Goal: Information Seeking & Learning: Find specific page/section

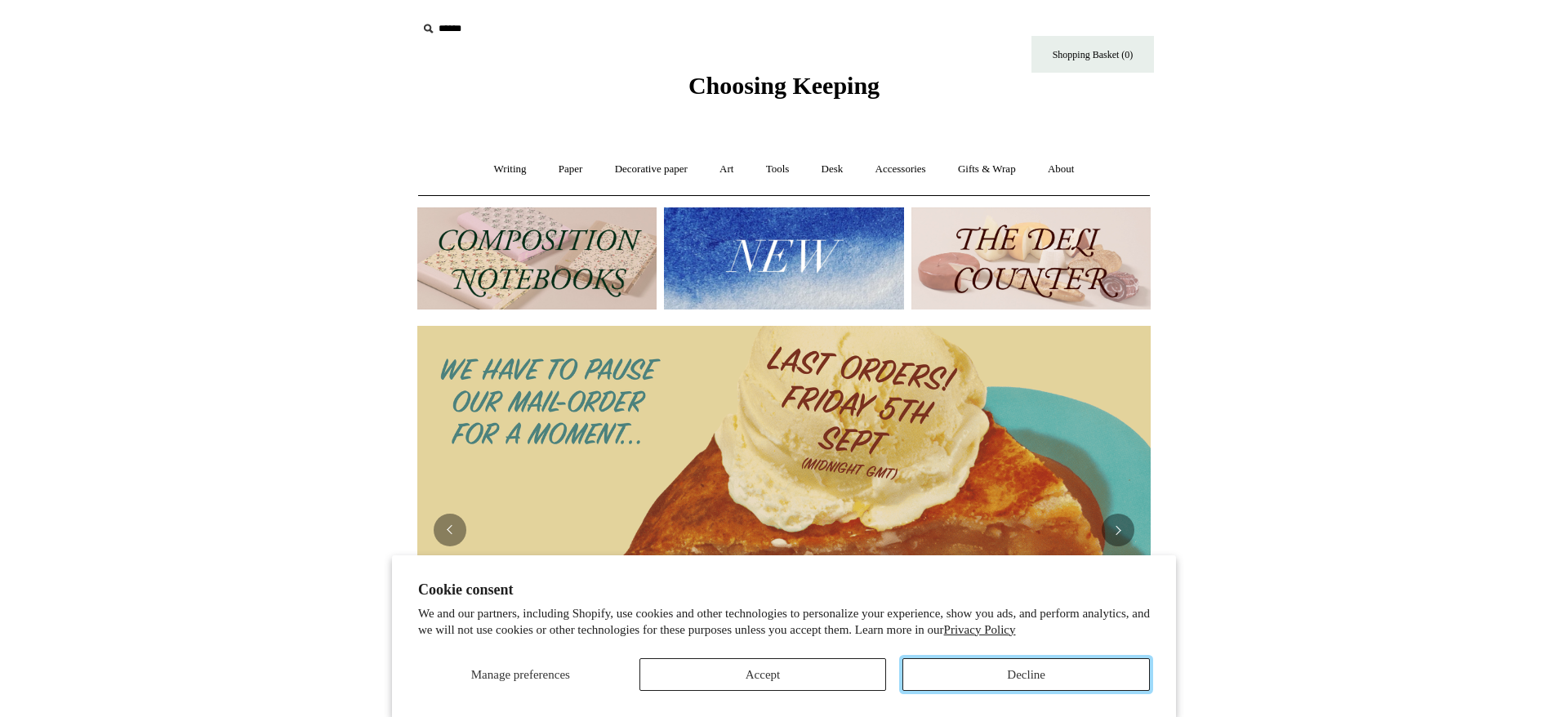
click at [989, 675] on button "Decline" at bounding box center [1026, 675] width 247 height 33
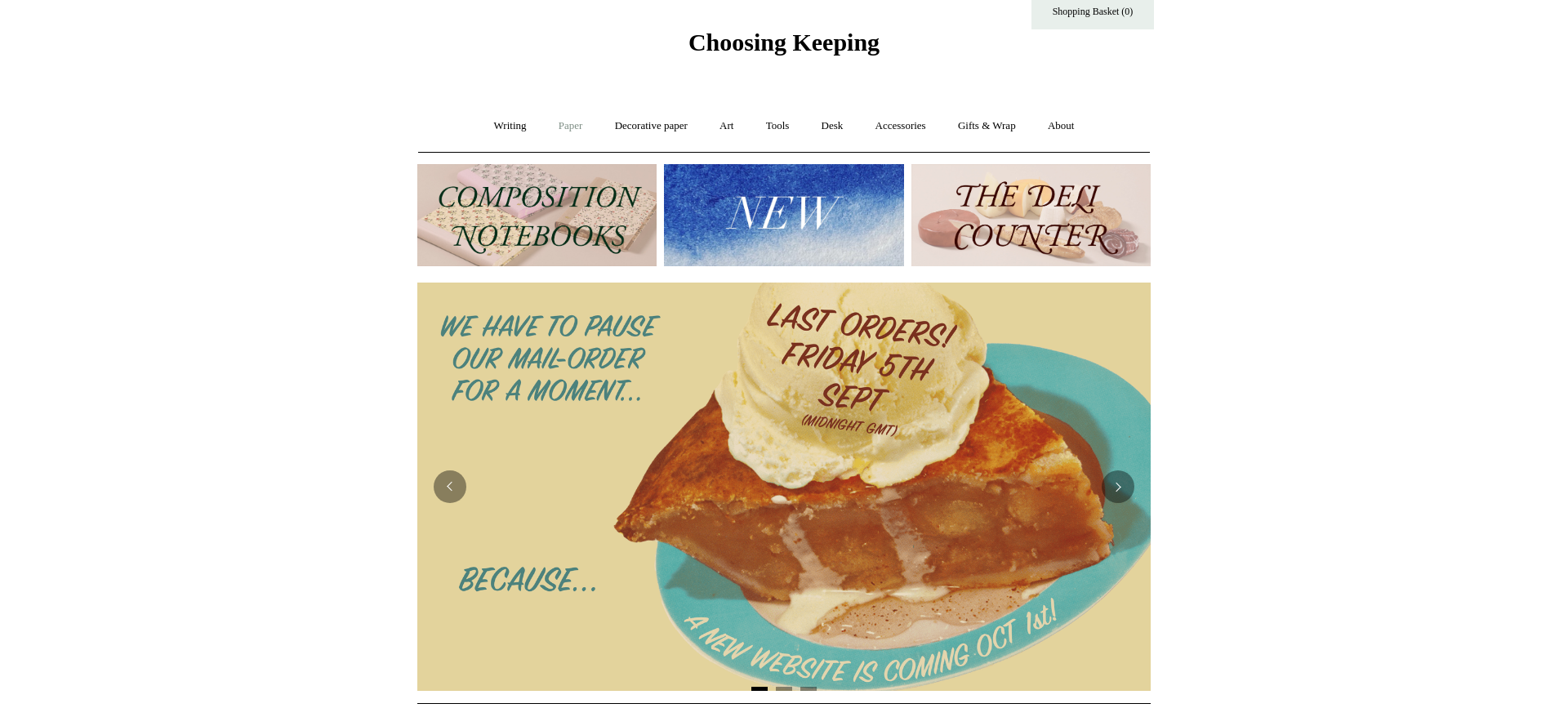
click at [557, 131] on link "Paper +" at bounding box center [571, 126] width 54 height 43
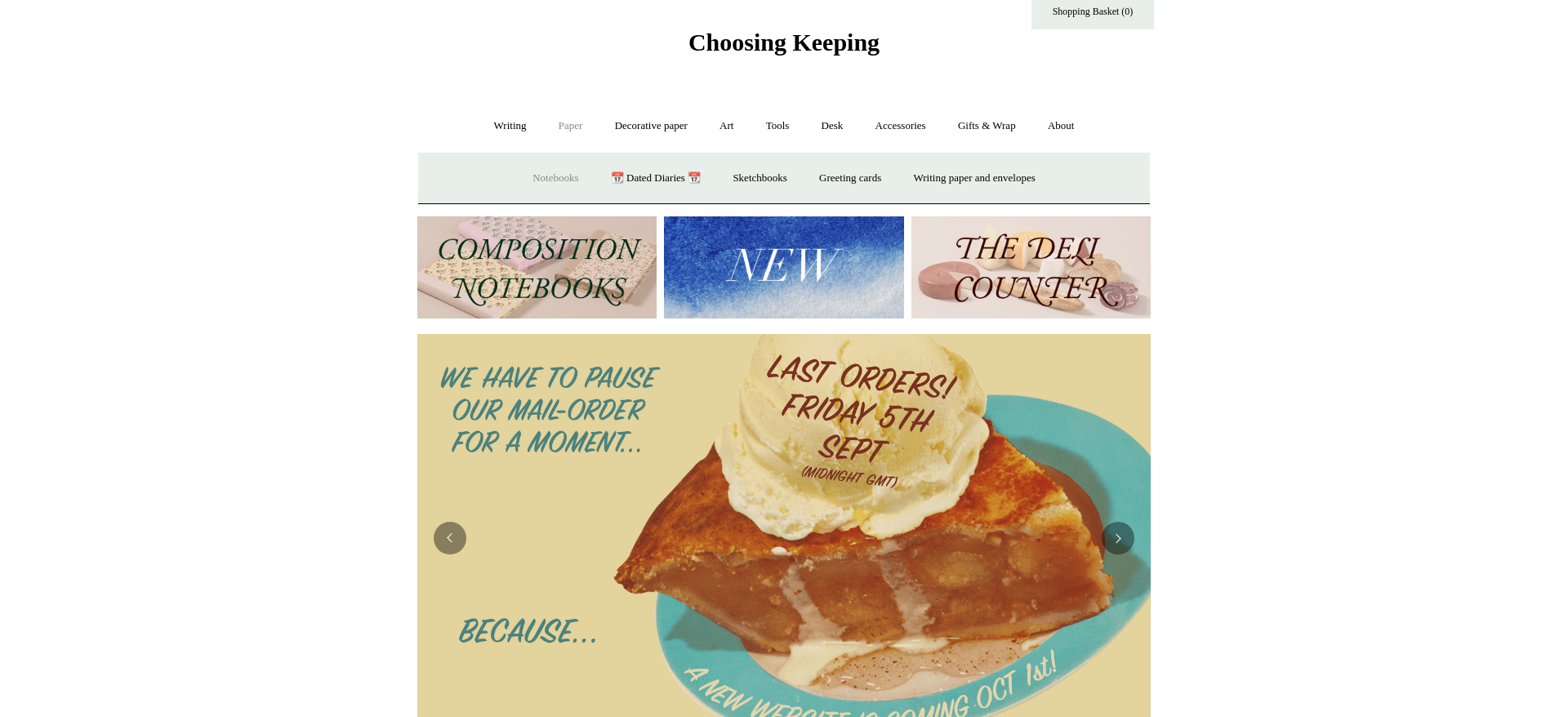
click at [549, 177] on link "Notebooks +" at bounding box center [555, 179] width 75 height 43
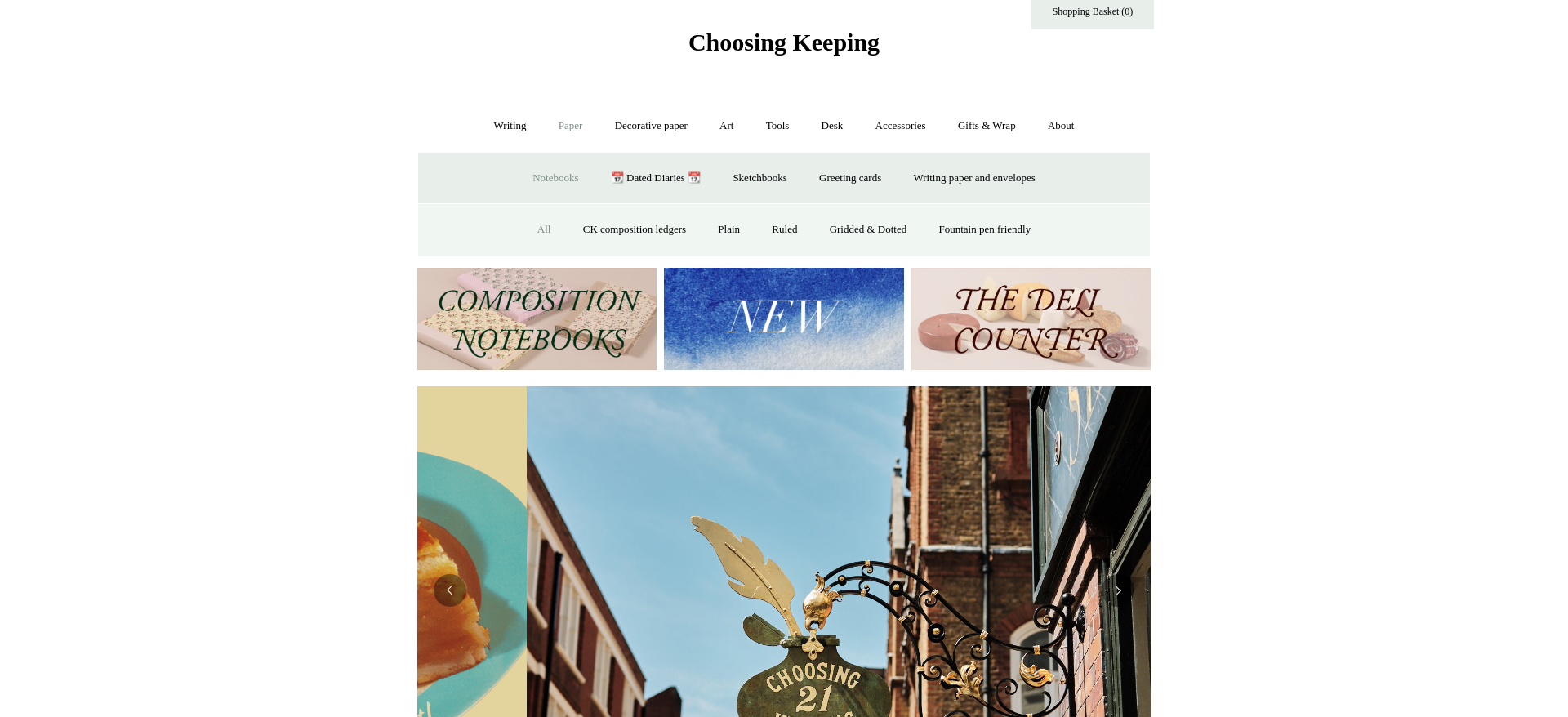
scroll to position [0, 733]
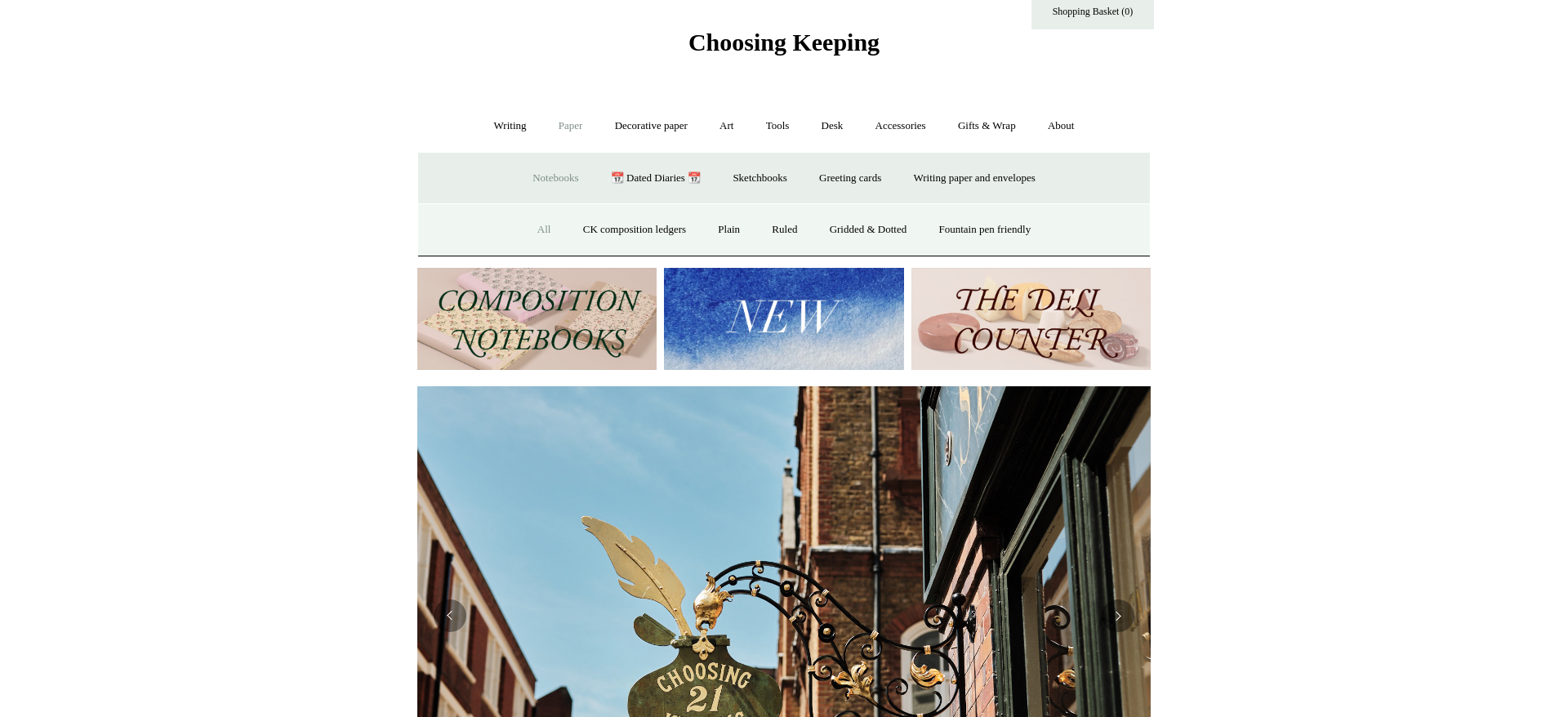
click at [532, 228] on link "All" at bounding box center [545, 230] width 43 height 43
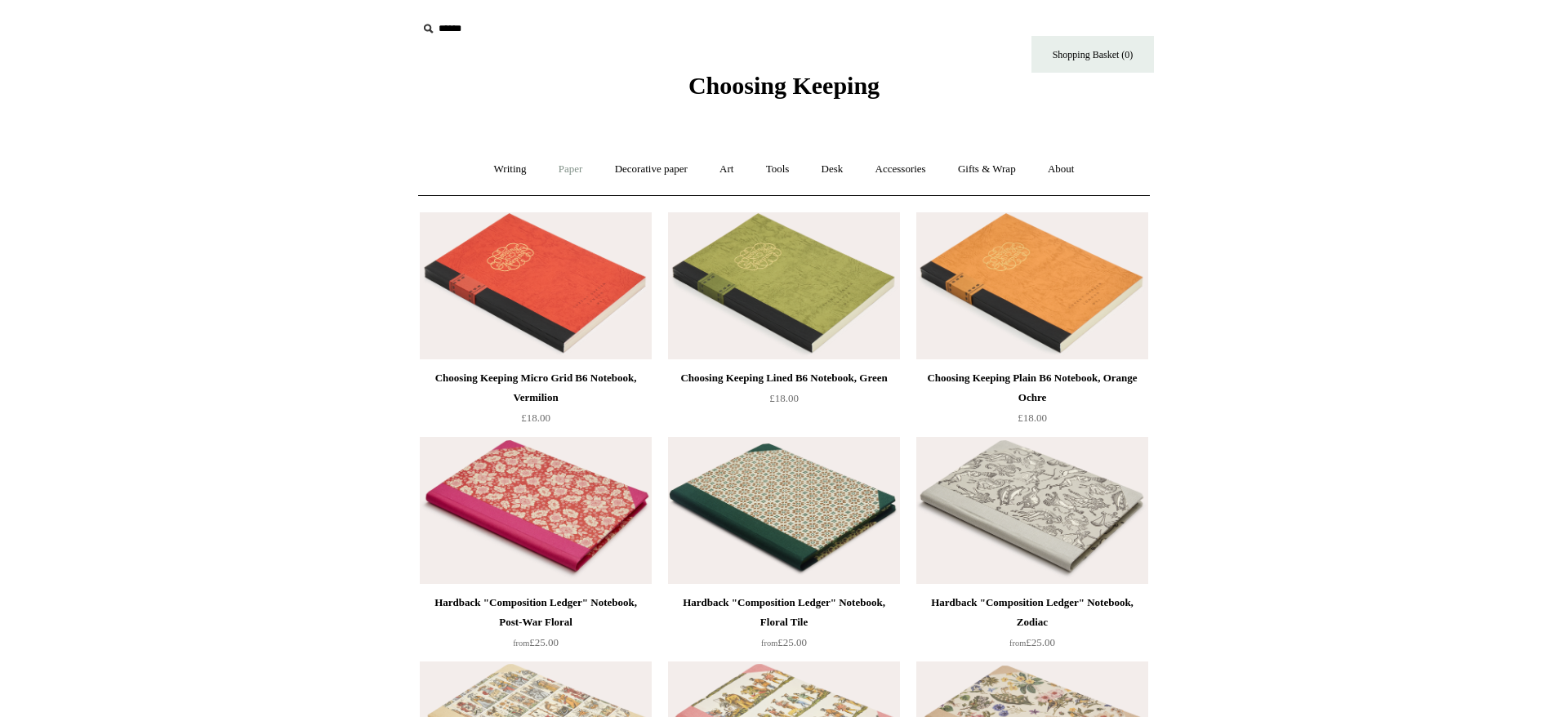
click at [555, 165] on link "Paper +" at bounding box center [571, 170] width 54 height 43
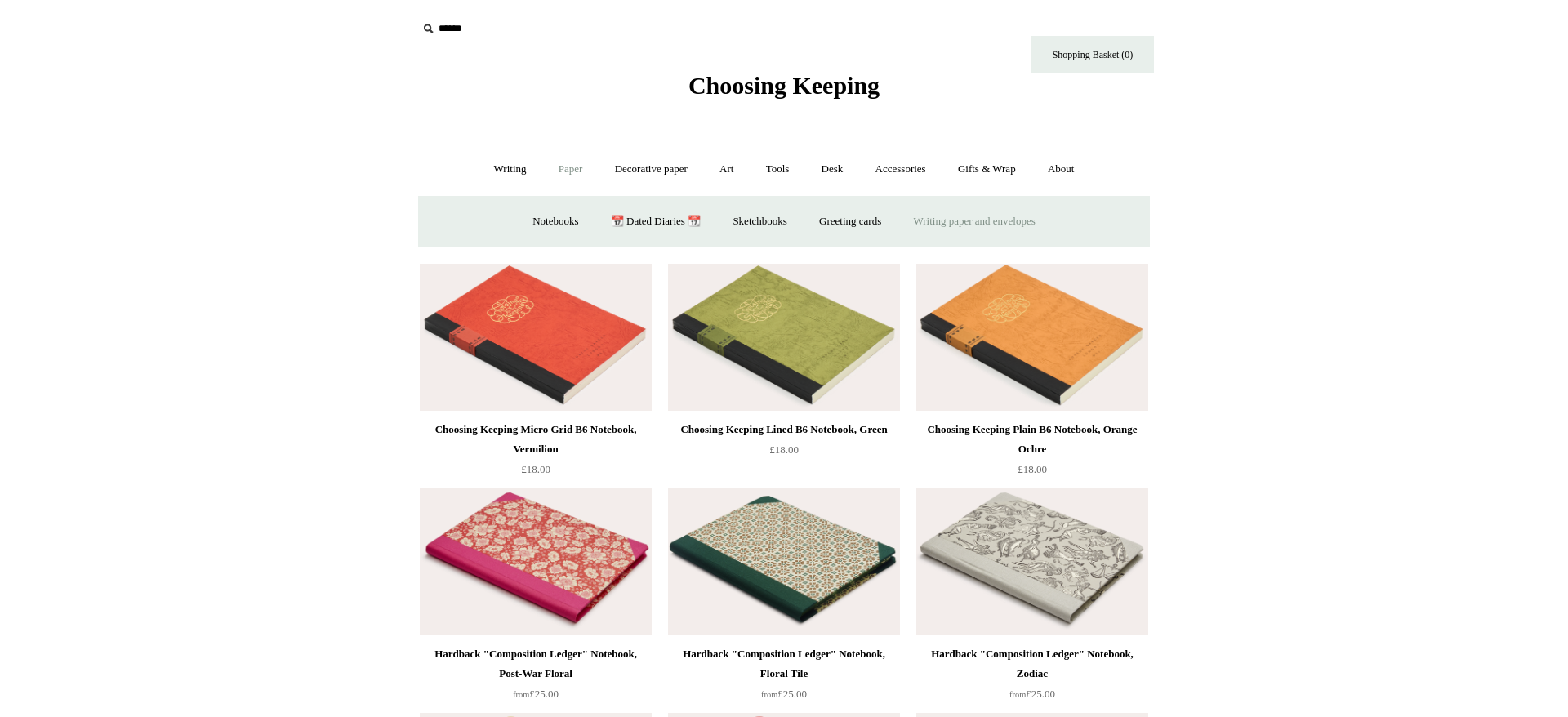
click at [976, 222] on link "Writing paper and envelopes +" at bounding box center [974, 221] width 151 height 43
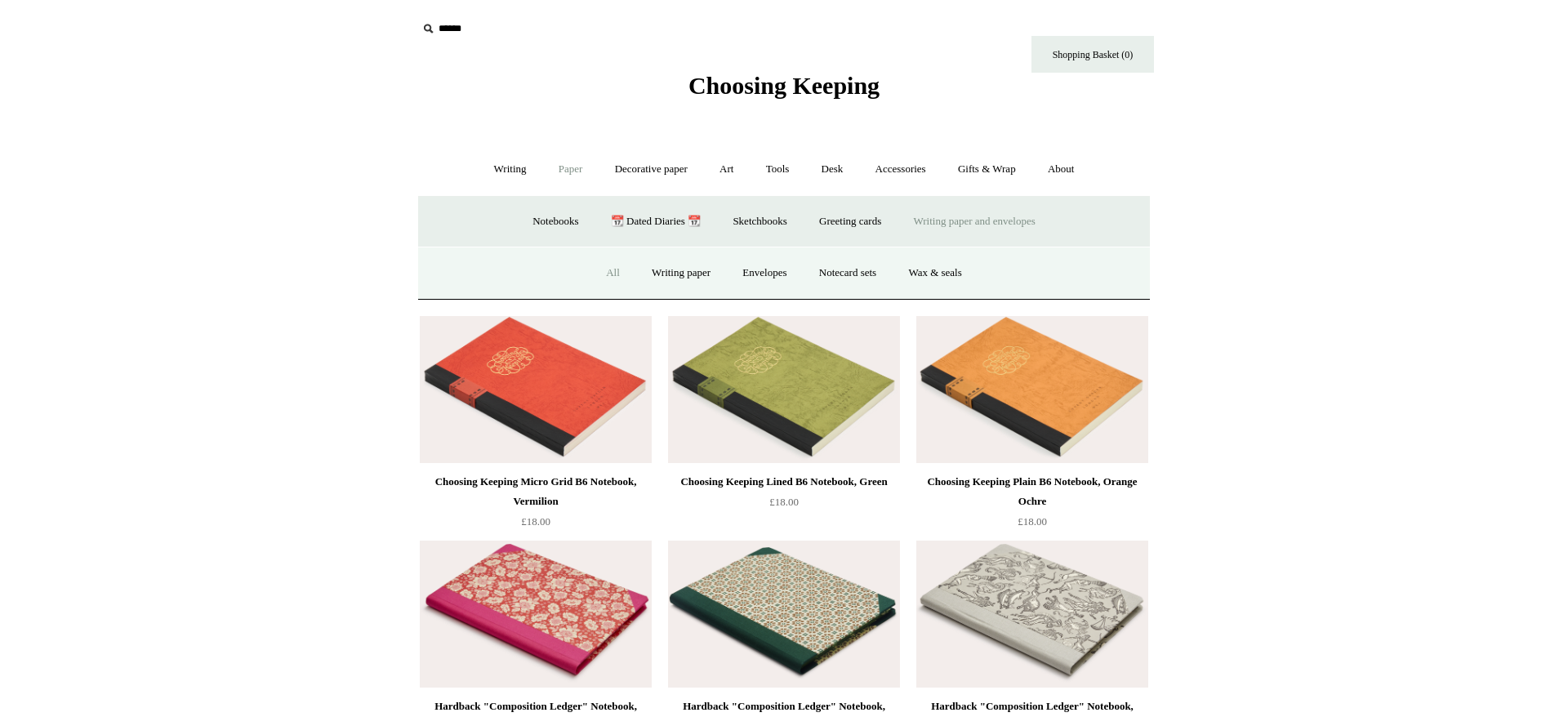
click at [611, 268] on link "All" at bounding box center [613, 273] width 43 height 43
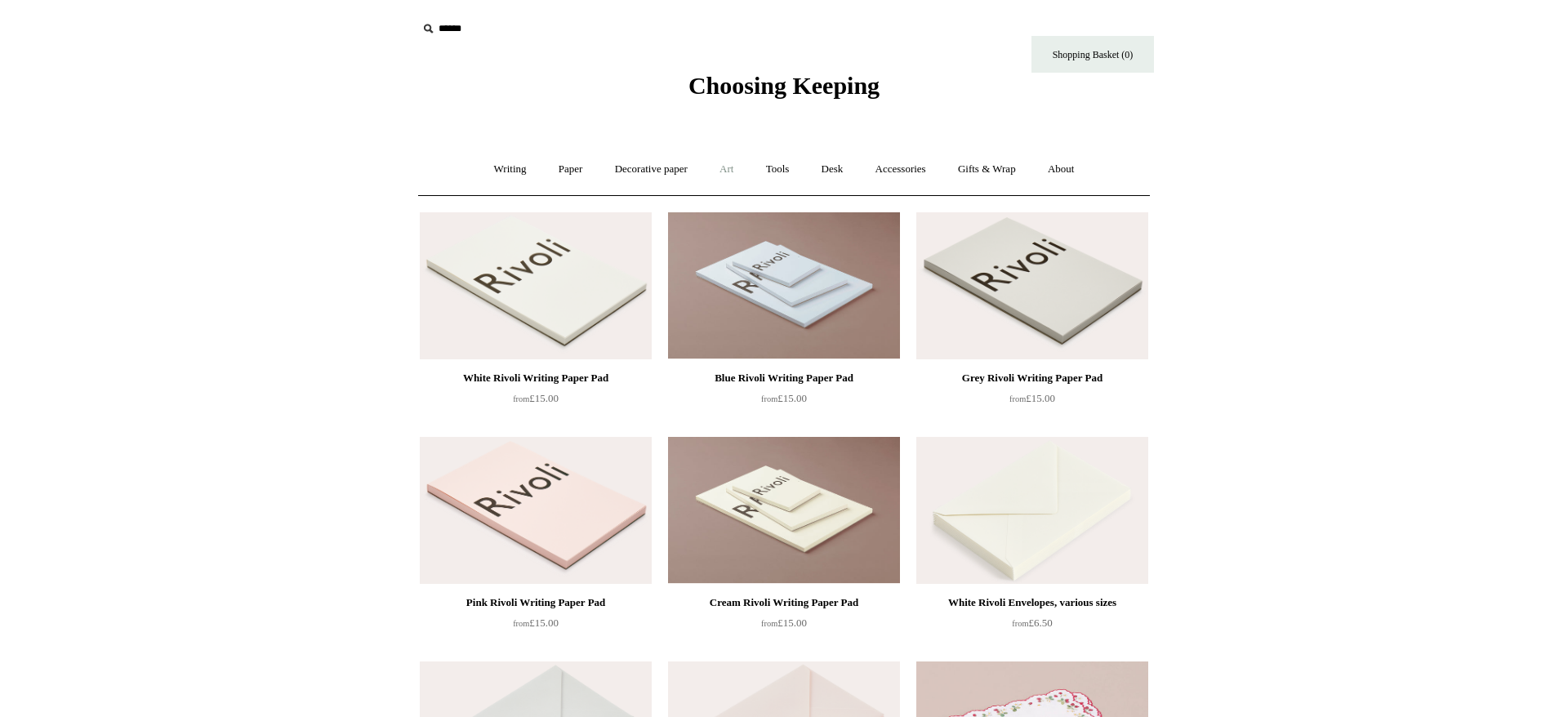
click at [725, 172] on link "Art +" at bounding box center [726, 170] width 43 height 43
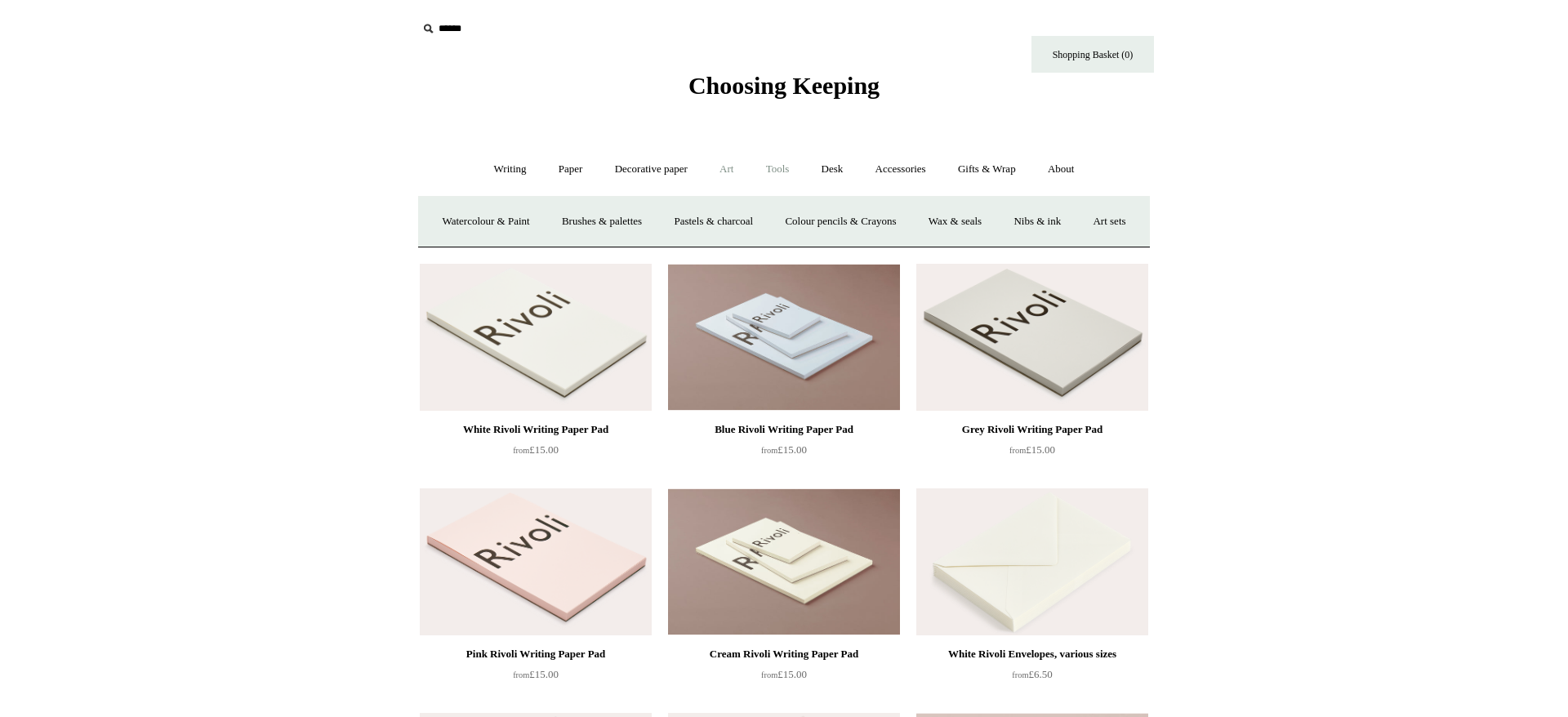
click at [784, 172] on link "Tools +" at bounding box center [778, 170] width 53 height 43
click at [837, 173] on link "Desk +" at bounding box center [832, 170] width 51 height 43
click at [921, 172] on link "Accessories +" at bounding box center [901, 170] width 80 height 43
click at [979, 172] on link "Gifts & Wrap +" at bounding box center [986, 170] width 88 height 43
click at [554, 174] on link "Paper +" at bounding box center [571, 170] width 54 height 43
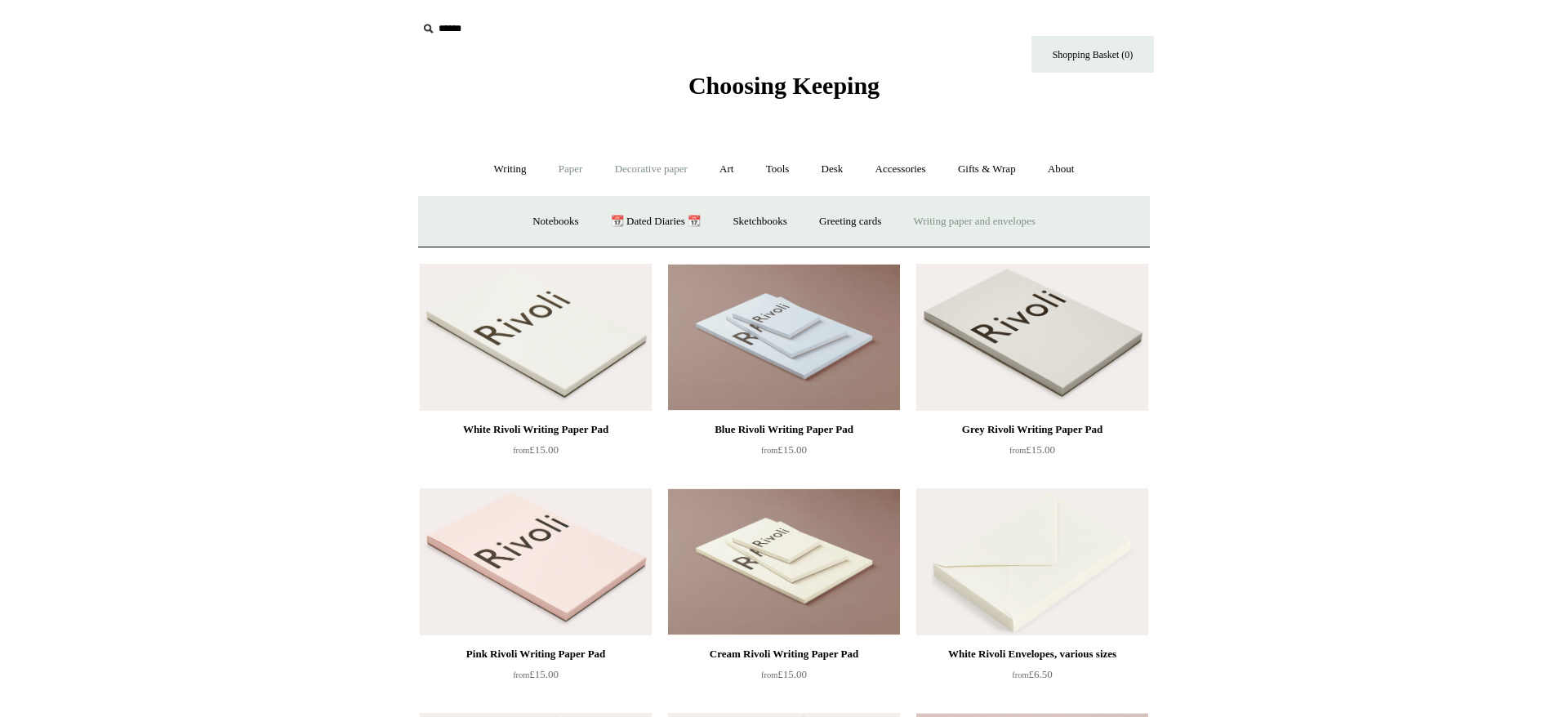
click at [644, 166] on link "Decorative paper +" at bounding box center [650, 170] width 102 height 43
click at [566, 171] on link "Paper +" at bounding box center [571, 170] width 54 height 43
click at [868, 221] on link "Greeting cards +" at bounding box center [849, 221] width 91 height 43
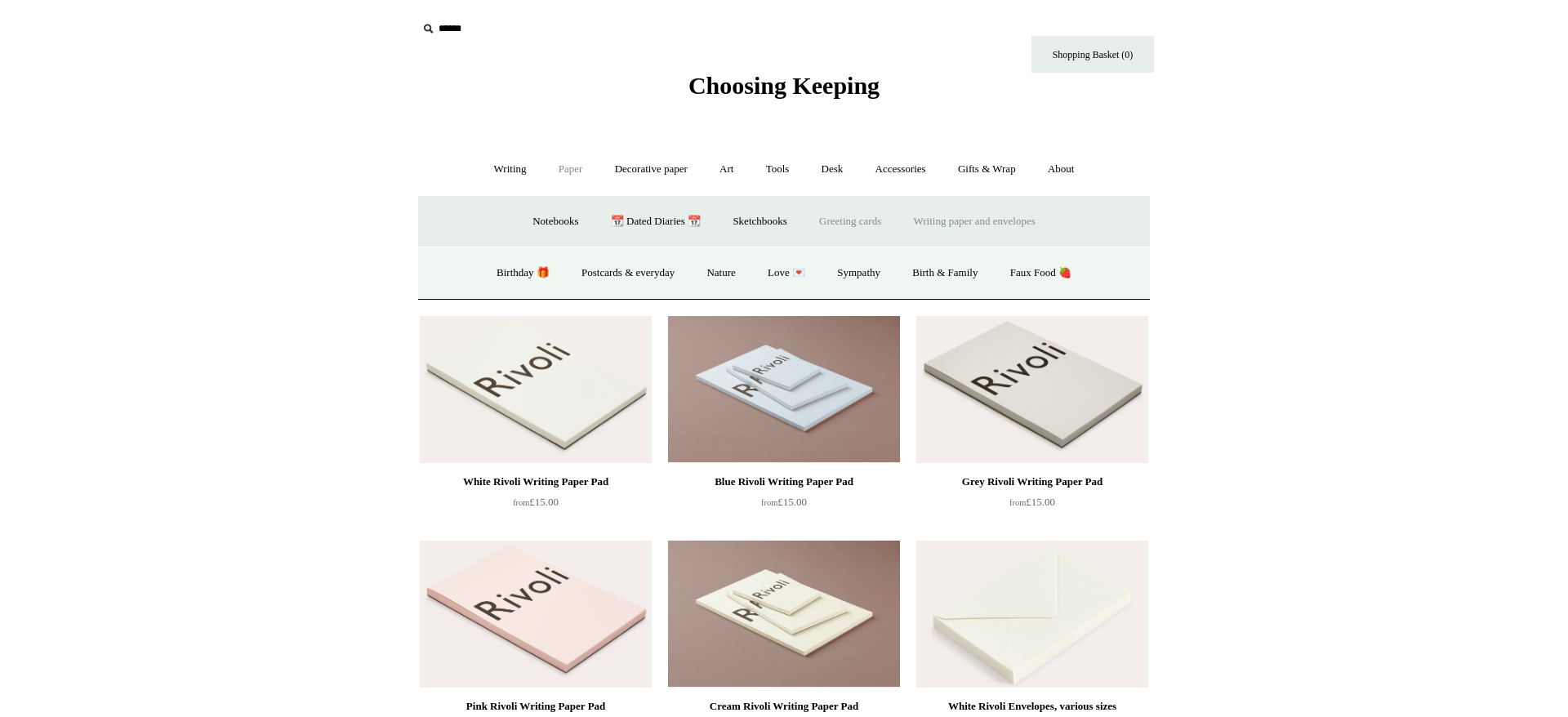
click at [860, 220] on link "Greeting cards -" at bounding box center [849, 221] width 91 height 43
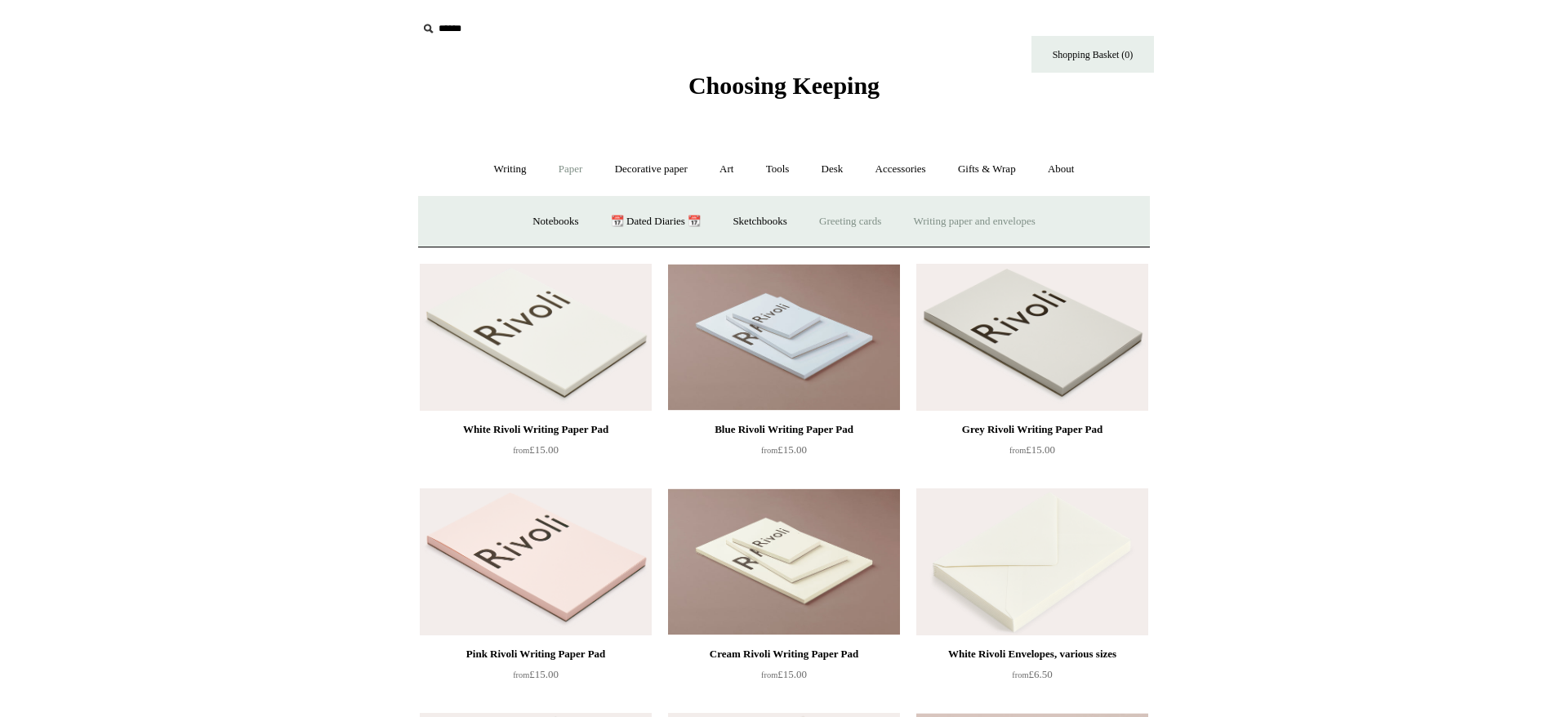
click at [859, 221] on link "Greeting cards +" at bounding box center [849, 221] width 91 height 43
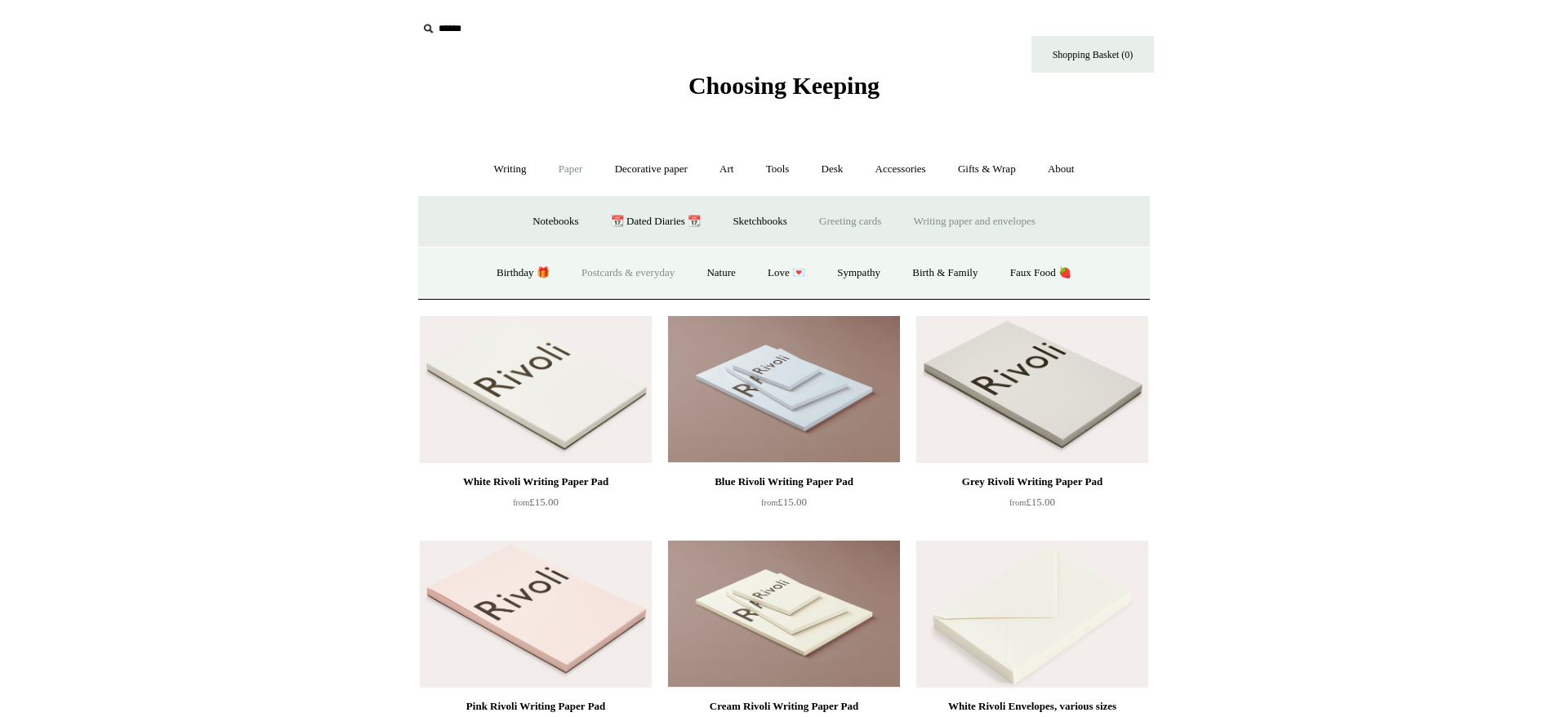
click at [601, 276] on link "Postcards & everyday" at bounding box center [628, 273] width 123 height 43
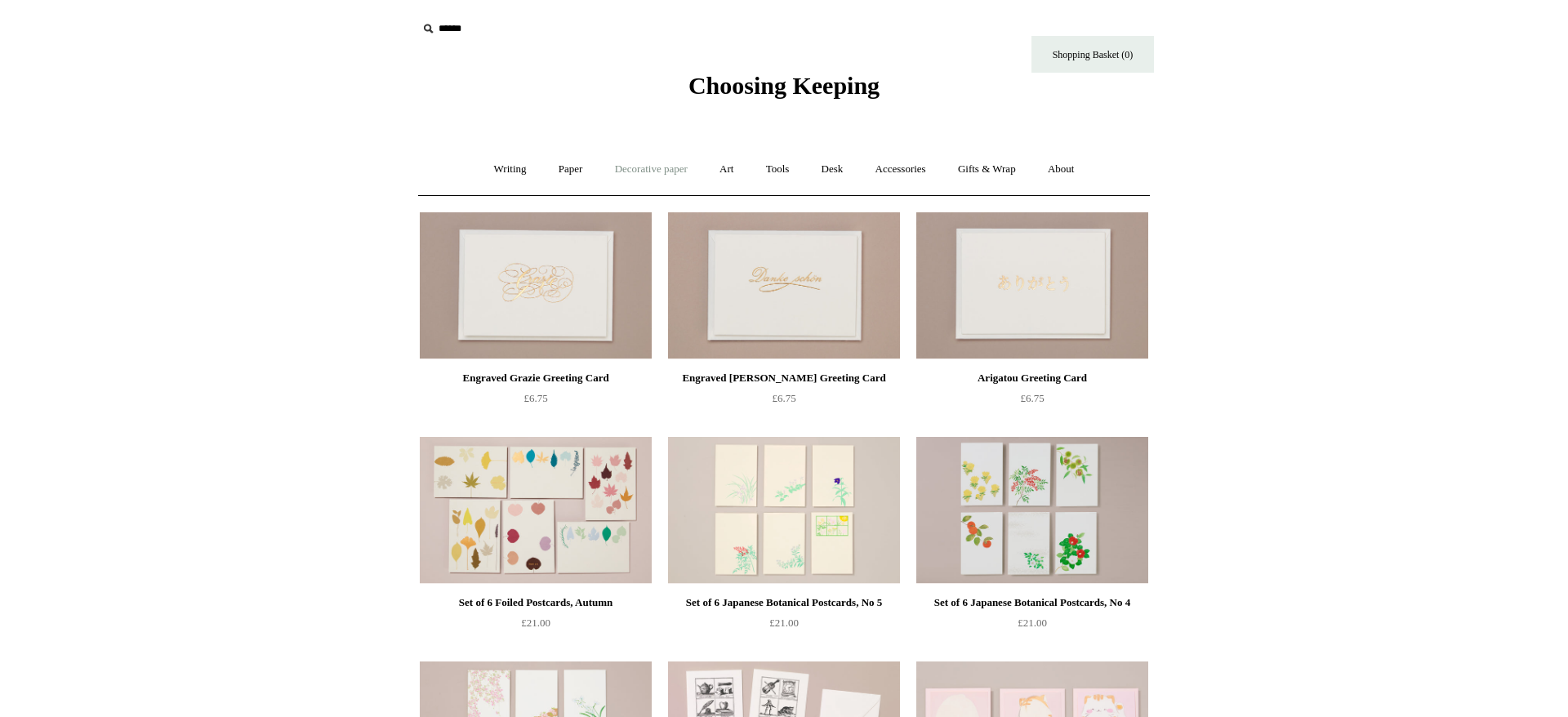
click at [674, 170] on link "Decorative paper +" at bounding box center [650, 170] width 102 height 43
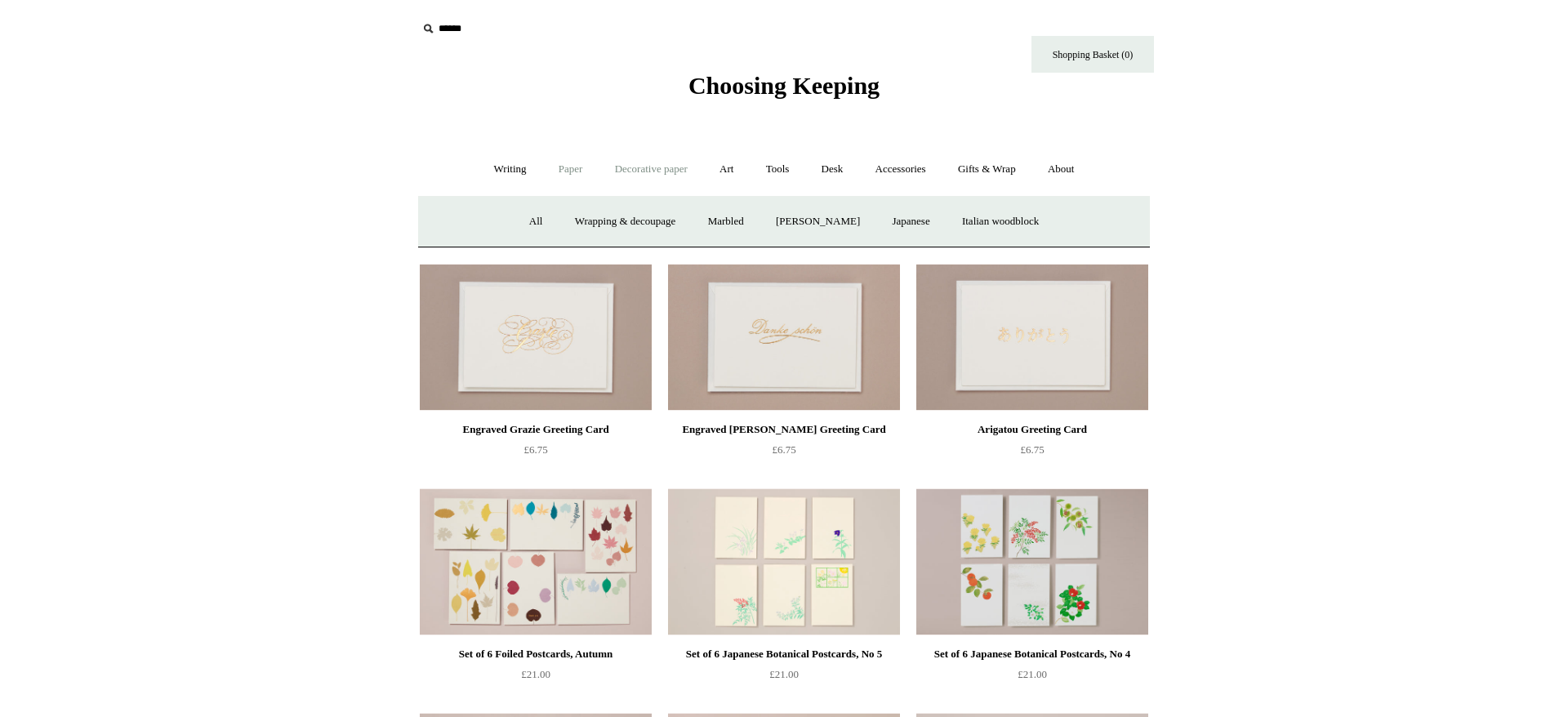
click at [565, 172] on link "Paper +" at bounding box center [571, 170] width 54 height 43
click at [461, 33] on input "text" at bounding box center [518, 28] width 201 height 30
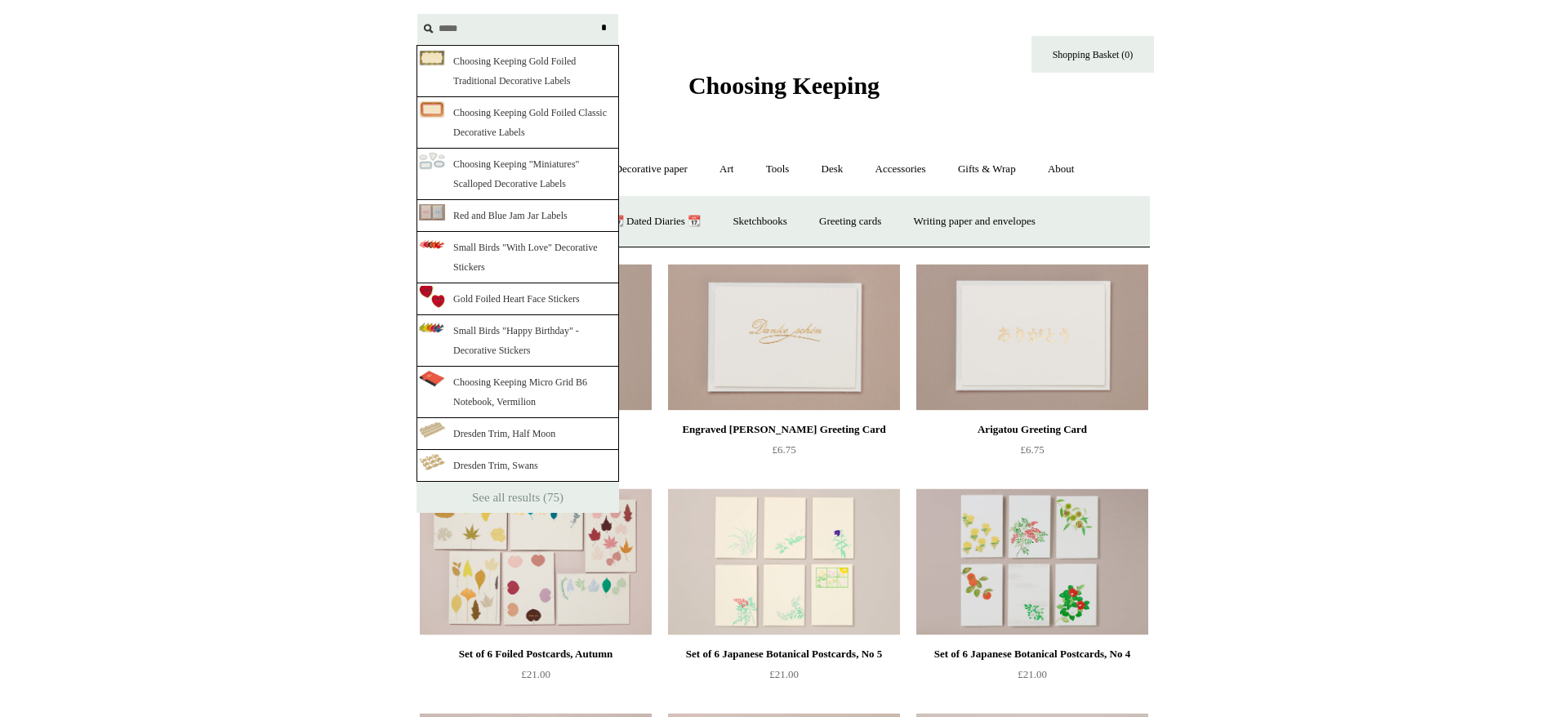
type input "*****"
click at [550, 64] on link "Choosing Keeping Gold Foiled Traditional Decorative Labels" at bounding box center [518, 71] width 202 height 52
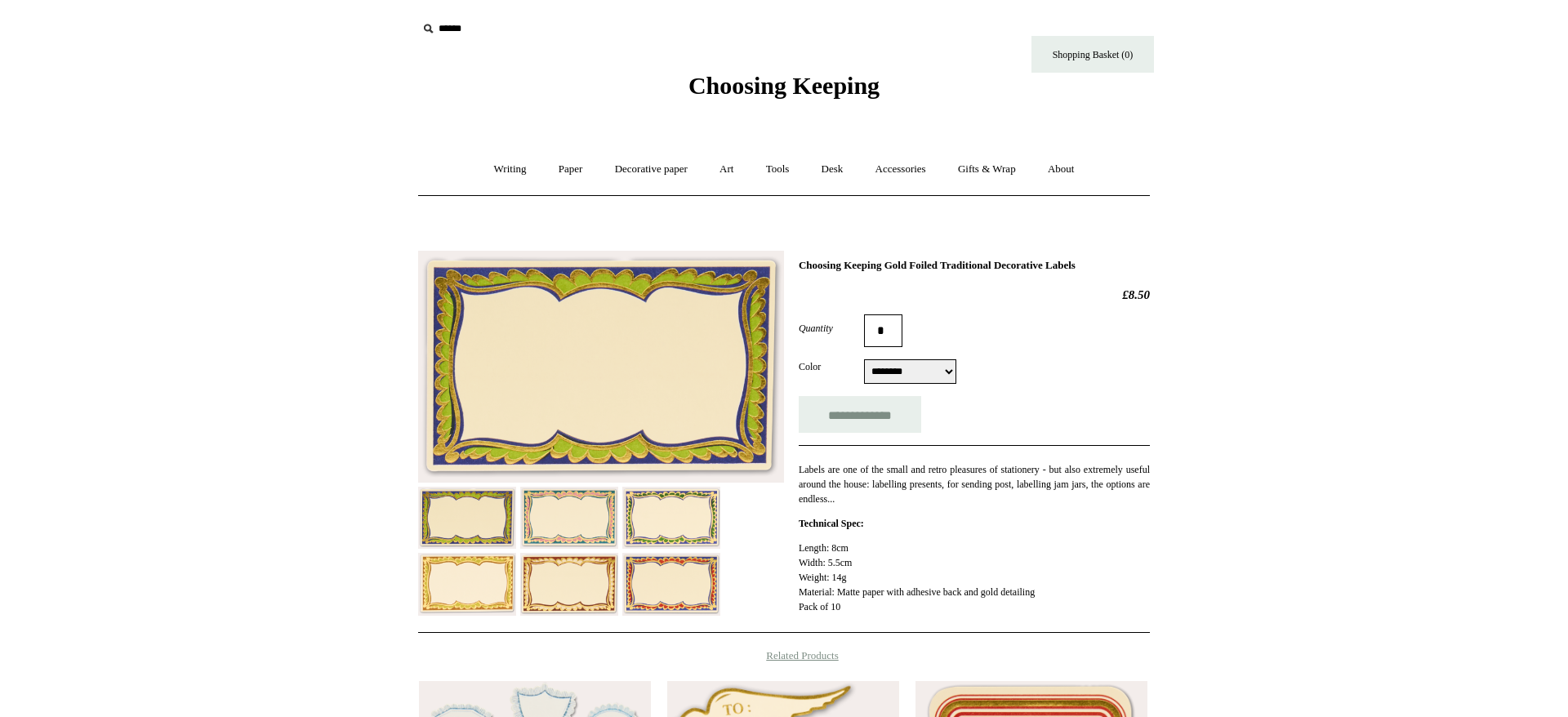
click at [894, 472] on p "Labels are one of the small and retro pleasures of stationery - but also extrem…" at bounding box center [974, 484] width 351 height 44
drag, startPoint x: 894, startPoint y: 472, endPoint x: 1040, endPoint y: 473, distance: 146.0
click at [1040, 473] on p "Labels are one of the small and retro pleasures of stationery - but also extrem…" at bounding box center [974, 484] width 351 height 44
drag, startPoint x: 816, startPoint y: 482, endPoint x: 957, endPoint y: 488, distance: 141.1
click at [957, 488] on p "Labels are one of the small and retro pleasures of stationery - but also extrem…" at bounding box center [974, 484] width 351 height 44
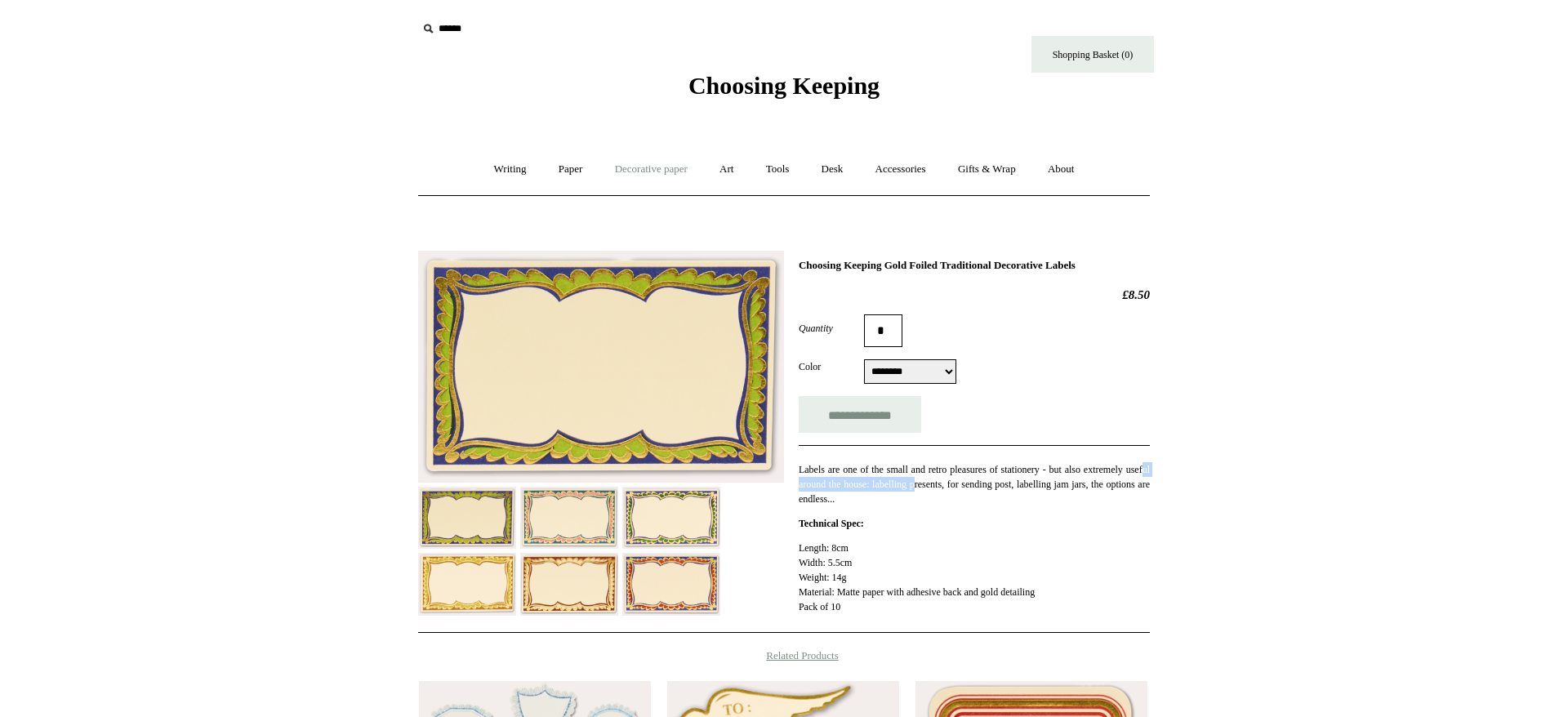
click at [658, 176] on link "Decorative paper +" at bounding box center [650, 170] width 102 height 43
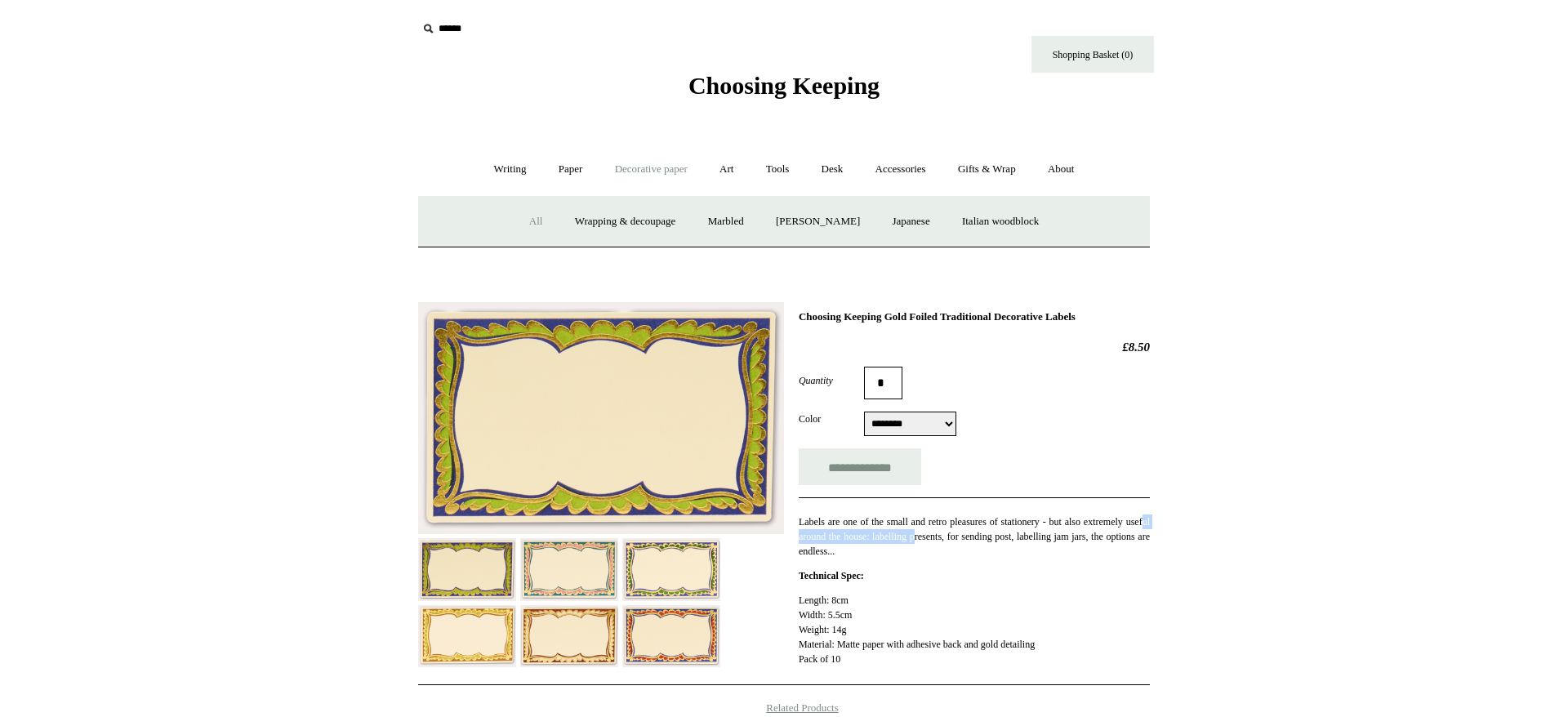
click at [523, 228] on link "All" at bounding box center [537, 221] width 43 height 43
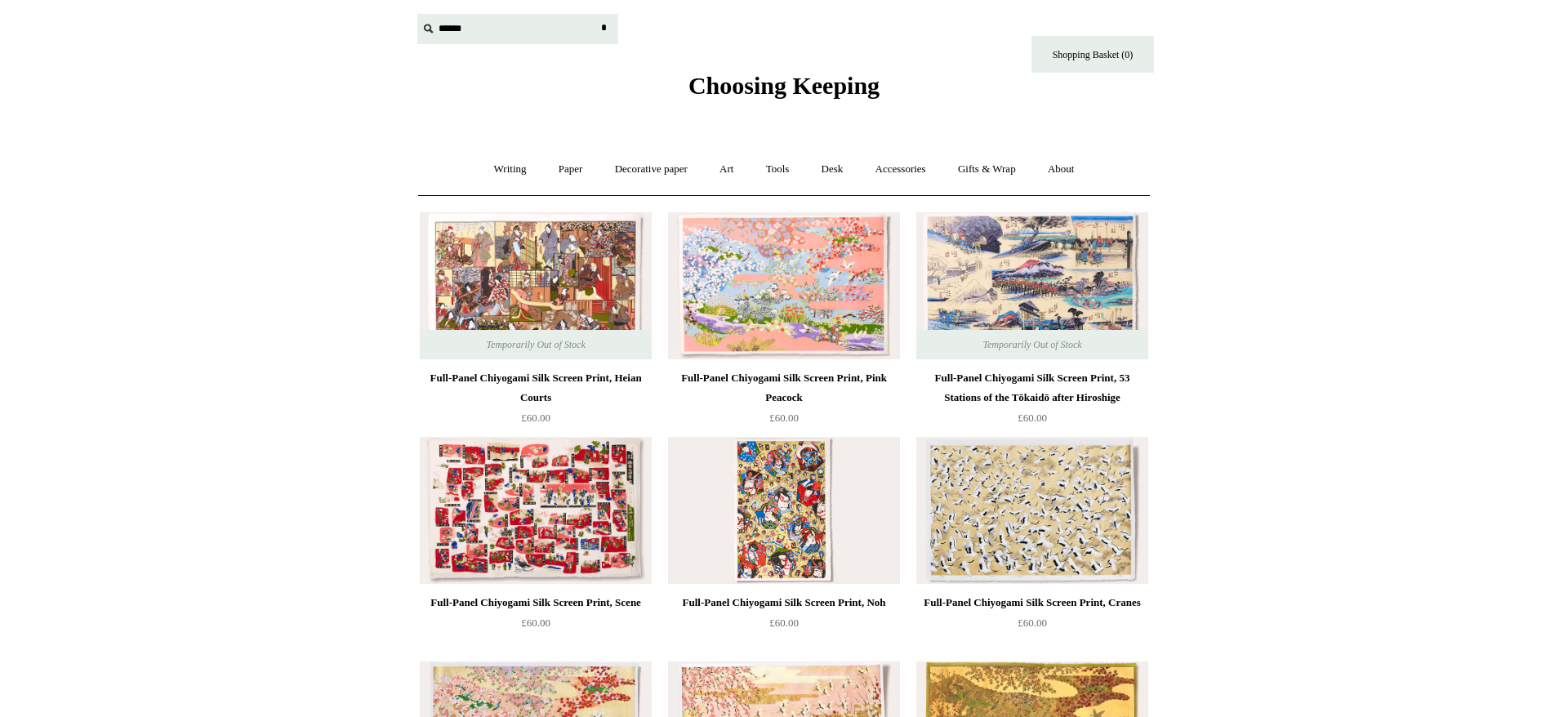
click at [455, 32] on input "text" at bounding box center [518, 28] width 201 height 30
click at [498, 171] on link "Writing +" at bounding box center [510, 170] width 62 height 43
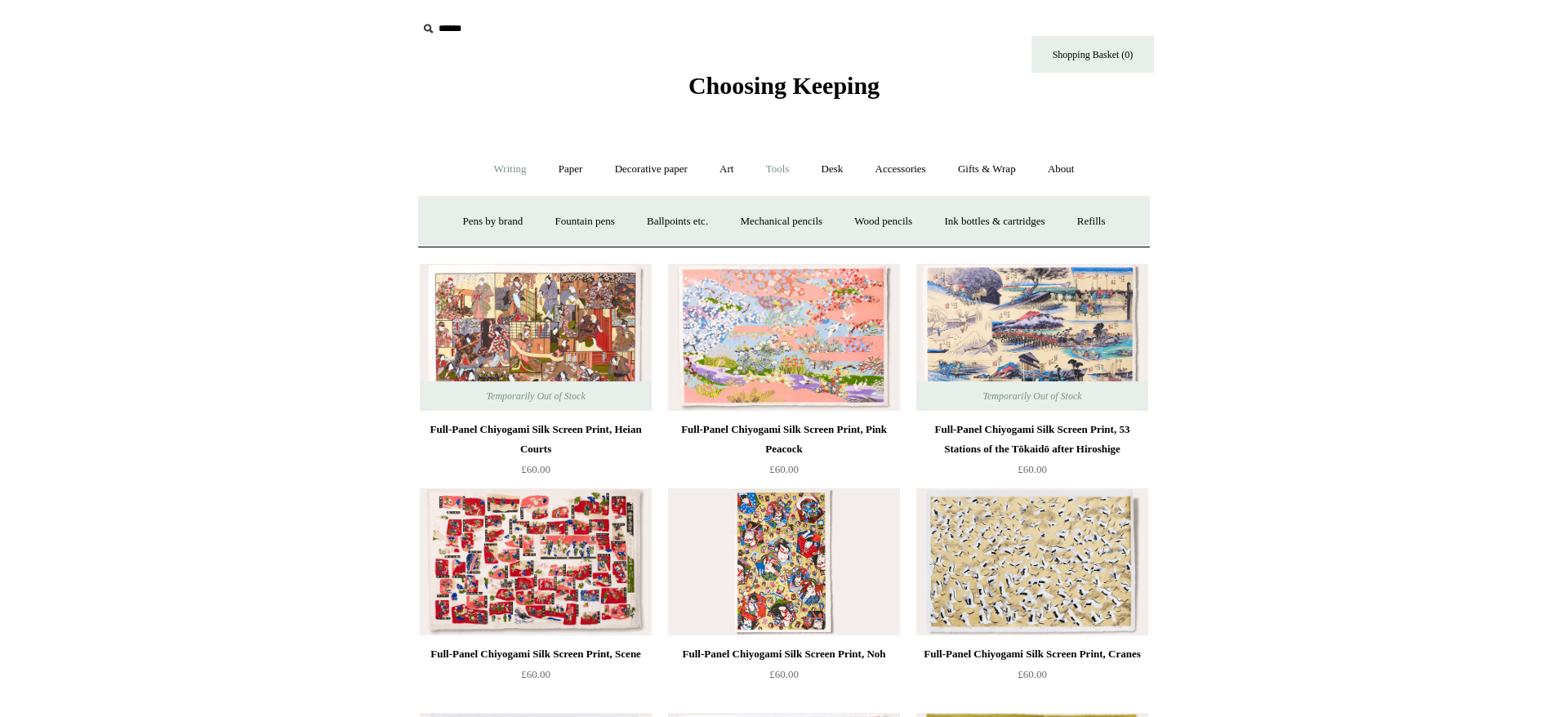
click at [786, 163] on link "Tools +" at bounding box center [778, 170] width 53 height 43
click at [844, 172] on link "Desk +" at bounding box center [832, 170] width 51 height 43
click at [692, 226] on link "Boxes & archiving" at bounding box center [679, 221] width 109 height 43
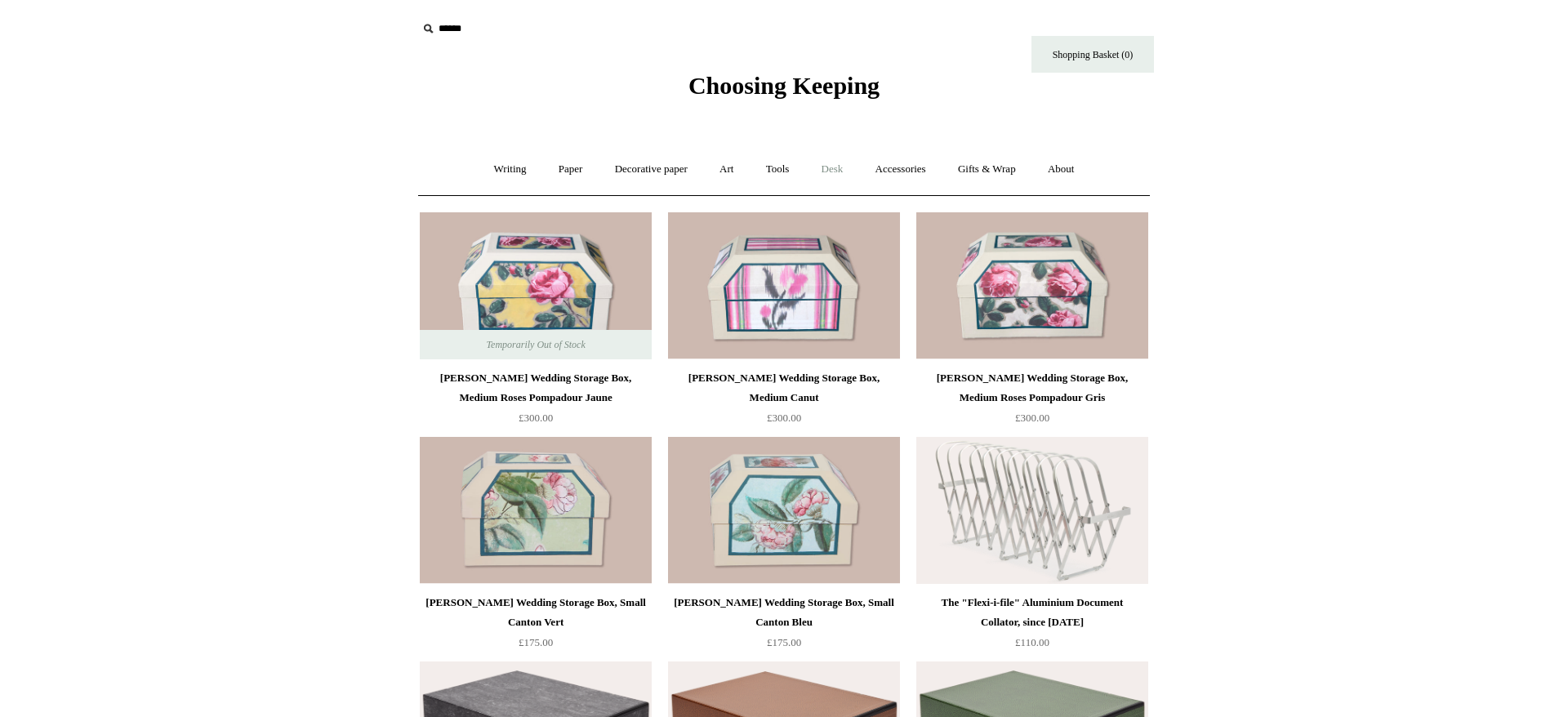
click at [845, 168] on link "Desk +" at bounding box center [832, 170] width 51 height 43
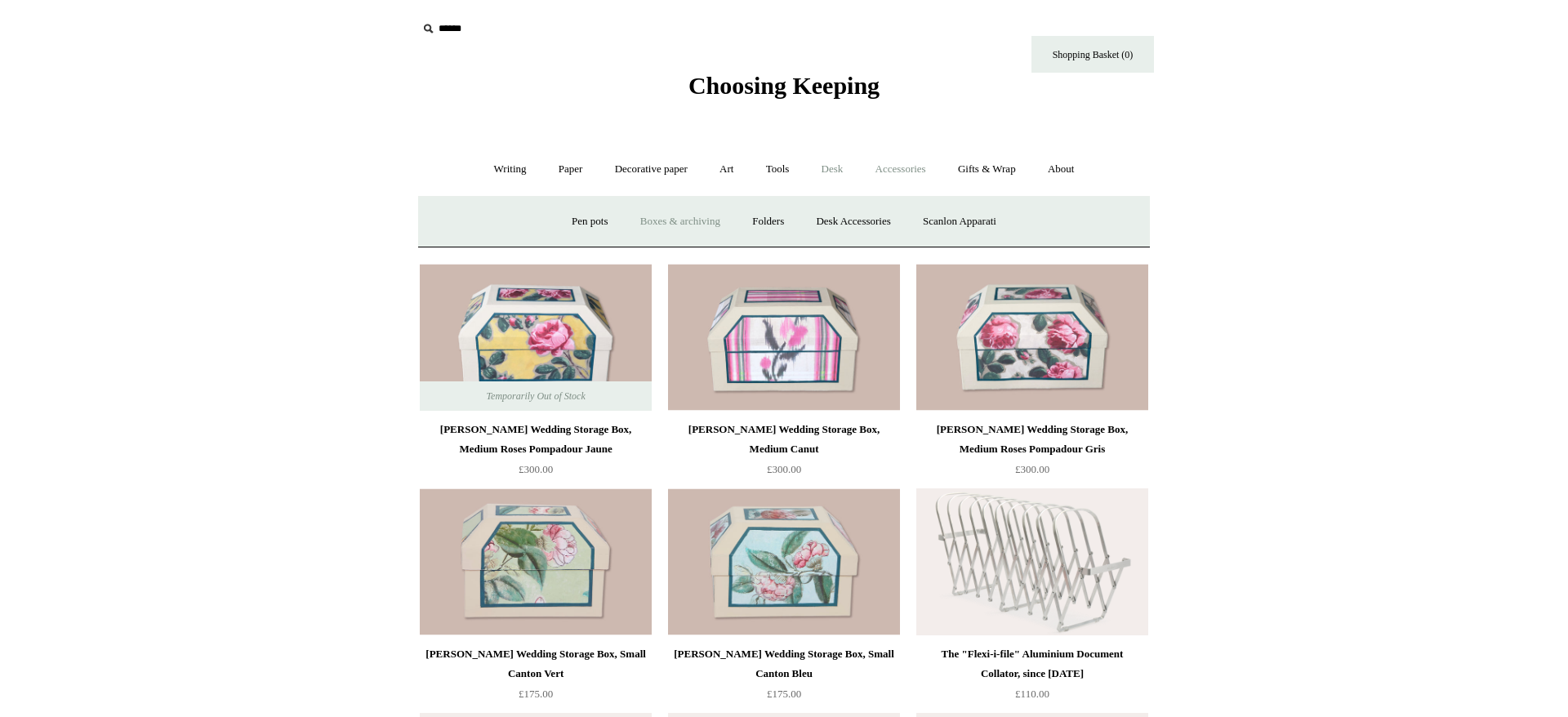
click at [910, 172] on link "Accessories +" at bounding box center [901, 170] width 80 height 43
click at [491, 223] on link "Personal Accessories +" at bounding box center [505, 221] width 118 height 43
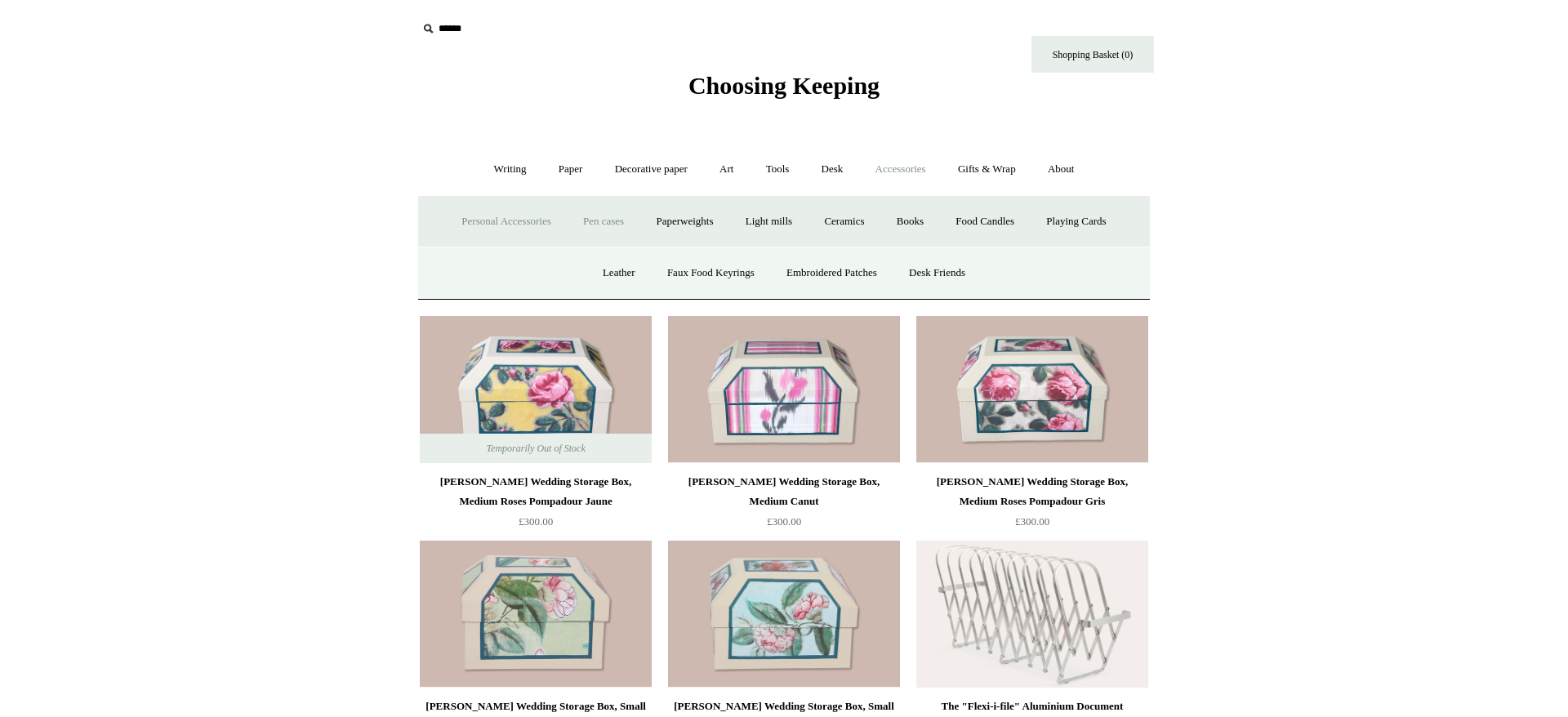
click at [602, 225] on link "Pen cases" at bounding box center [603, 221] width 70 height 43
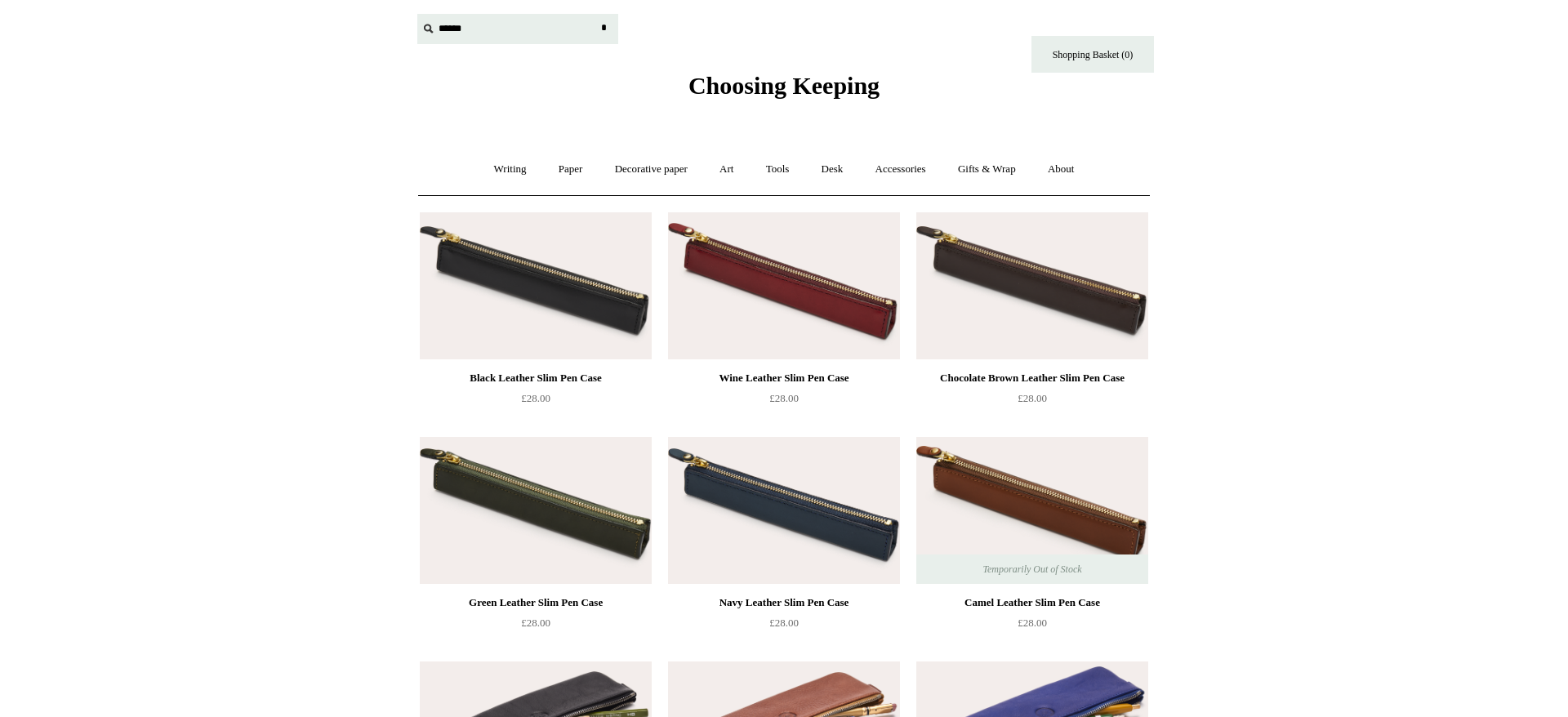
click at [448, 26] on input "text" at bounding box center [518, 28] width 201 height 30
type input "**********"
click at [595, 14] on input "*" at bounding box center [603, 28] width 16 height 29
